Goal: Transaction & Acquisition: Purchase product/service

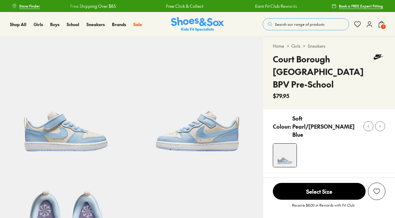
select select "*"
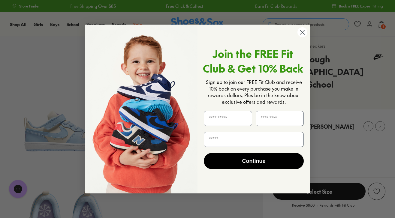
click at [302, 32] on icon "Close dialog" at bounding box center [302, 32] width 4 height 4
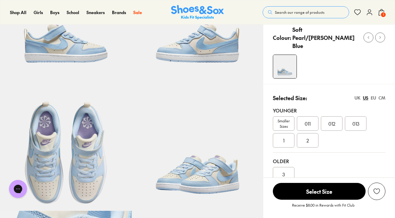
scroll to position [97, 0]
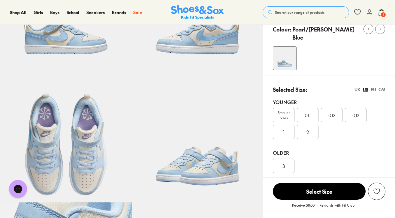
click at [283, 162] on span "3" at bounding box center [283, 165] width 2 height 7
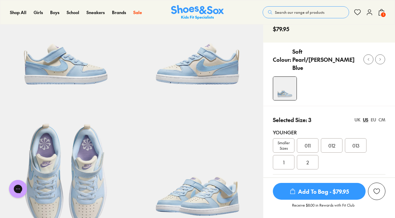
scroll to position [65, 0]
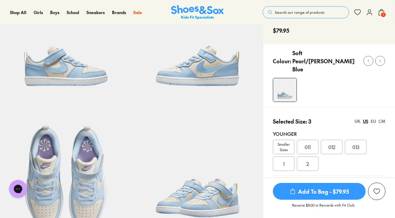
click at [374, 118] on div "EU" at bounding box center [373, 121] width 5 height 6
click at [366, 118] on div "US" at bounding box center [365, 121] width 5 height 6
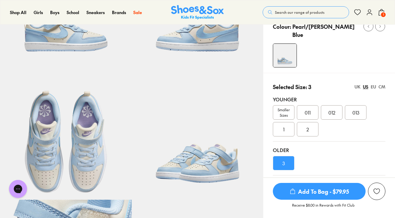
scroll to position [110, 0]
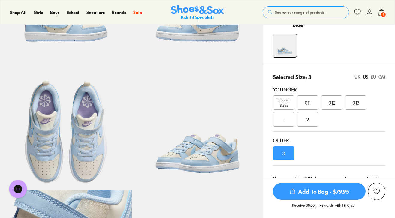
click at [287, 189] on link "Size guide & tips" at bounding box center [299, 192] width 36 height 7
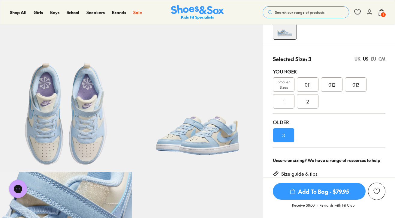
scroll to position [173, 0]
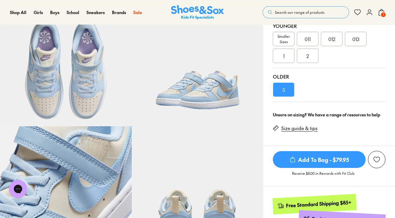
click at [385, 13] on span "1" at bounding box center [383, 15] width 6 height 6
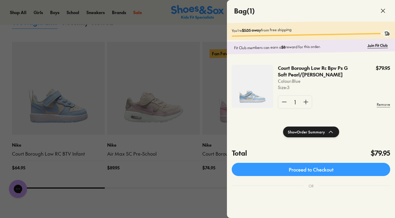
scroll to position [0, 0]
